Goal: Navigation & Orientation: Find specific page/section

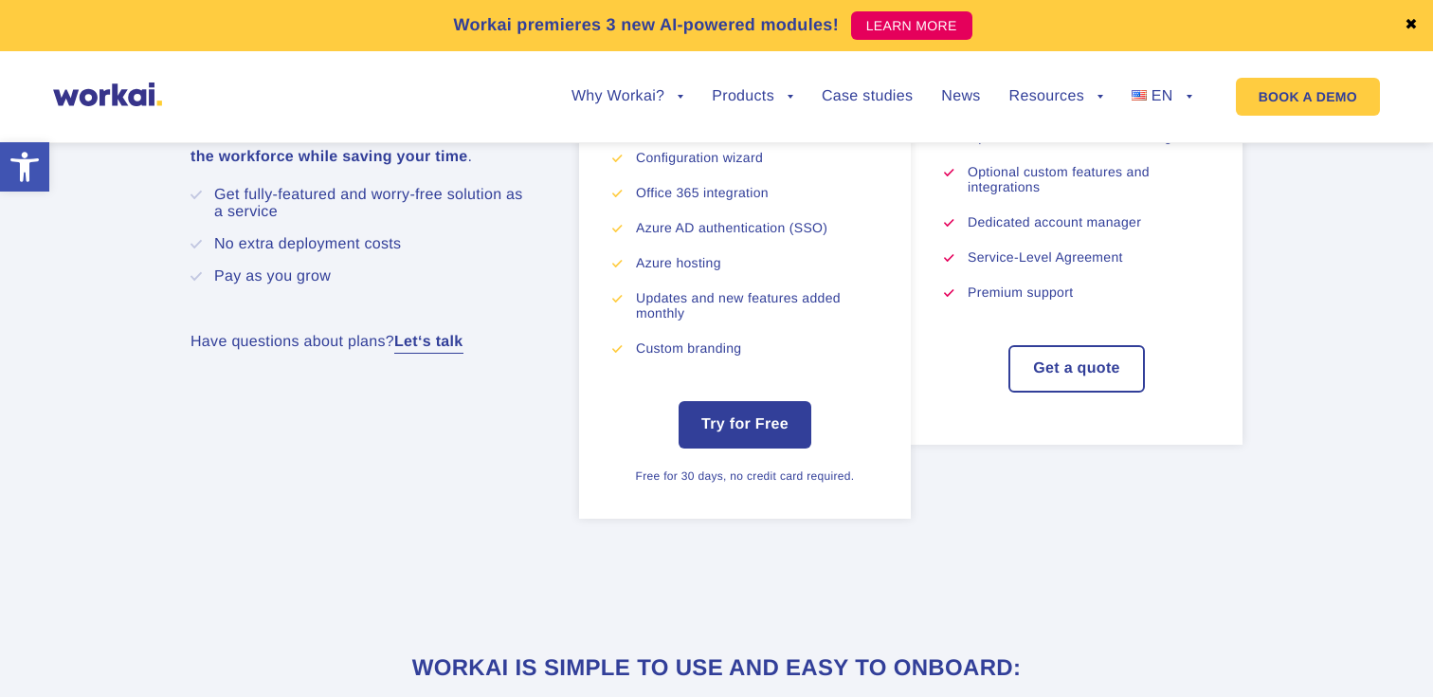
scroll to position [10189, 0]
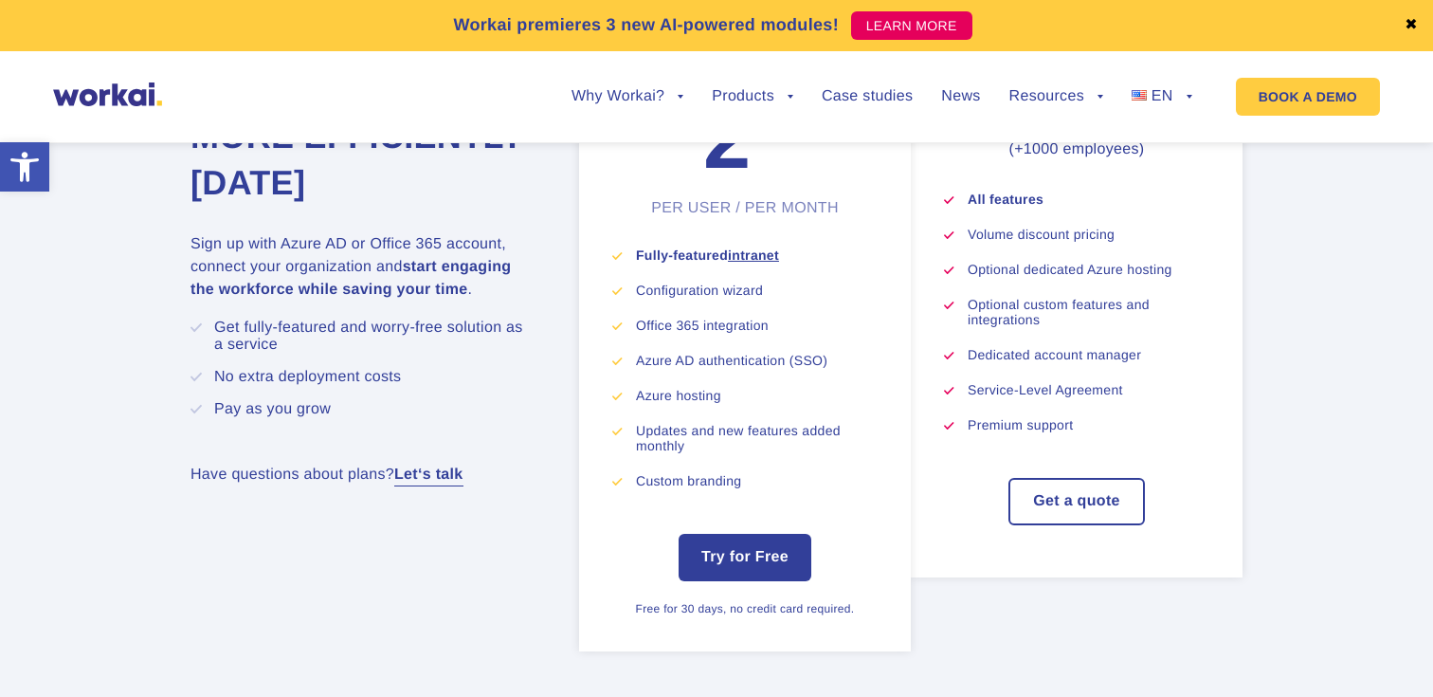
click at [1412, 22] on link "✖" at bounding box center [1411, 25] width 13 height 15
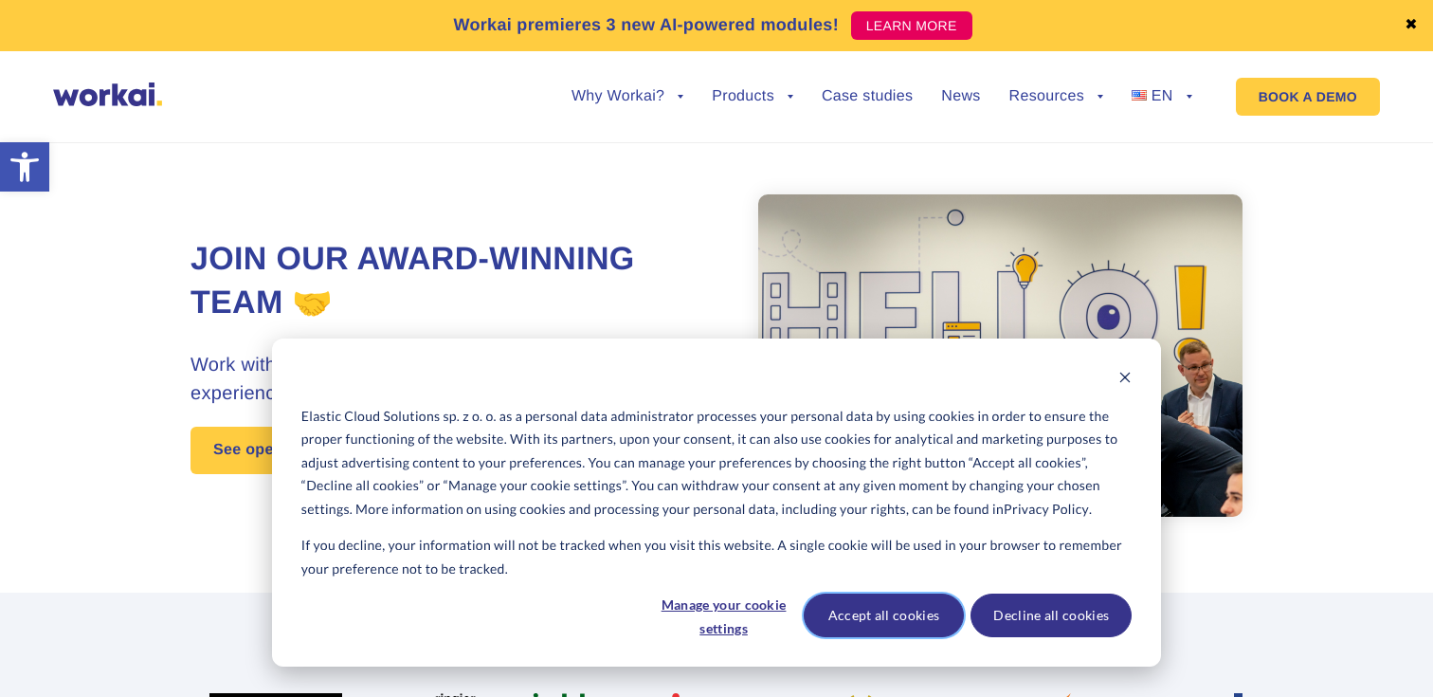
click at [904, 627] on button "Accept all cookies" at bounding box center [884, 615] width 161 height 44
